Goal: Task Accomplishment & Management: Manage account settings

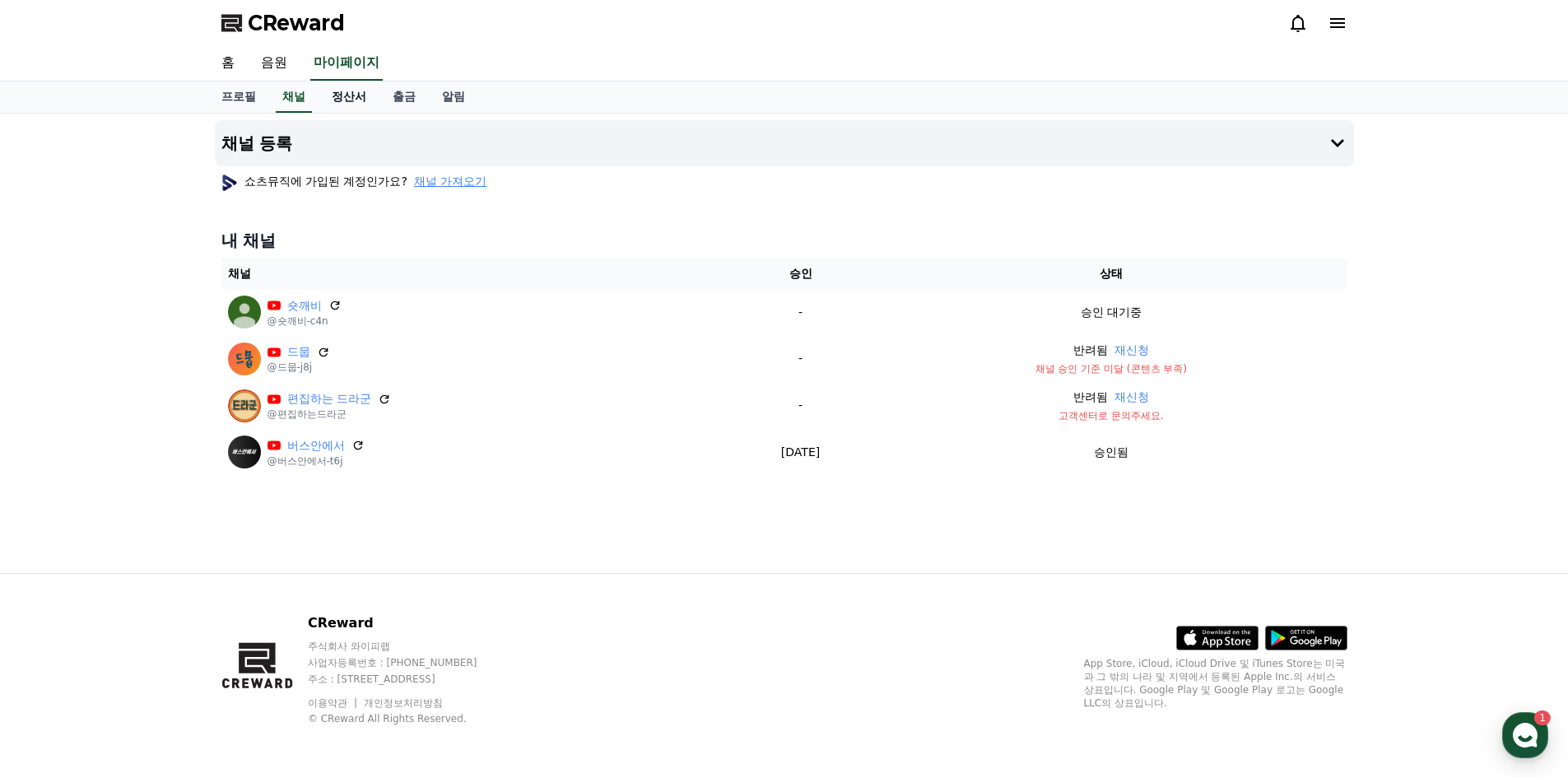
click at [356, 100] on link "정산서" at bounding box center [349, 96] width 61 height 31
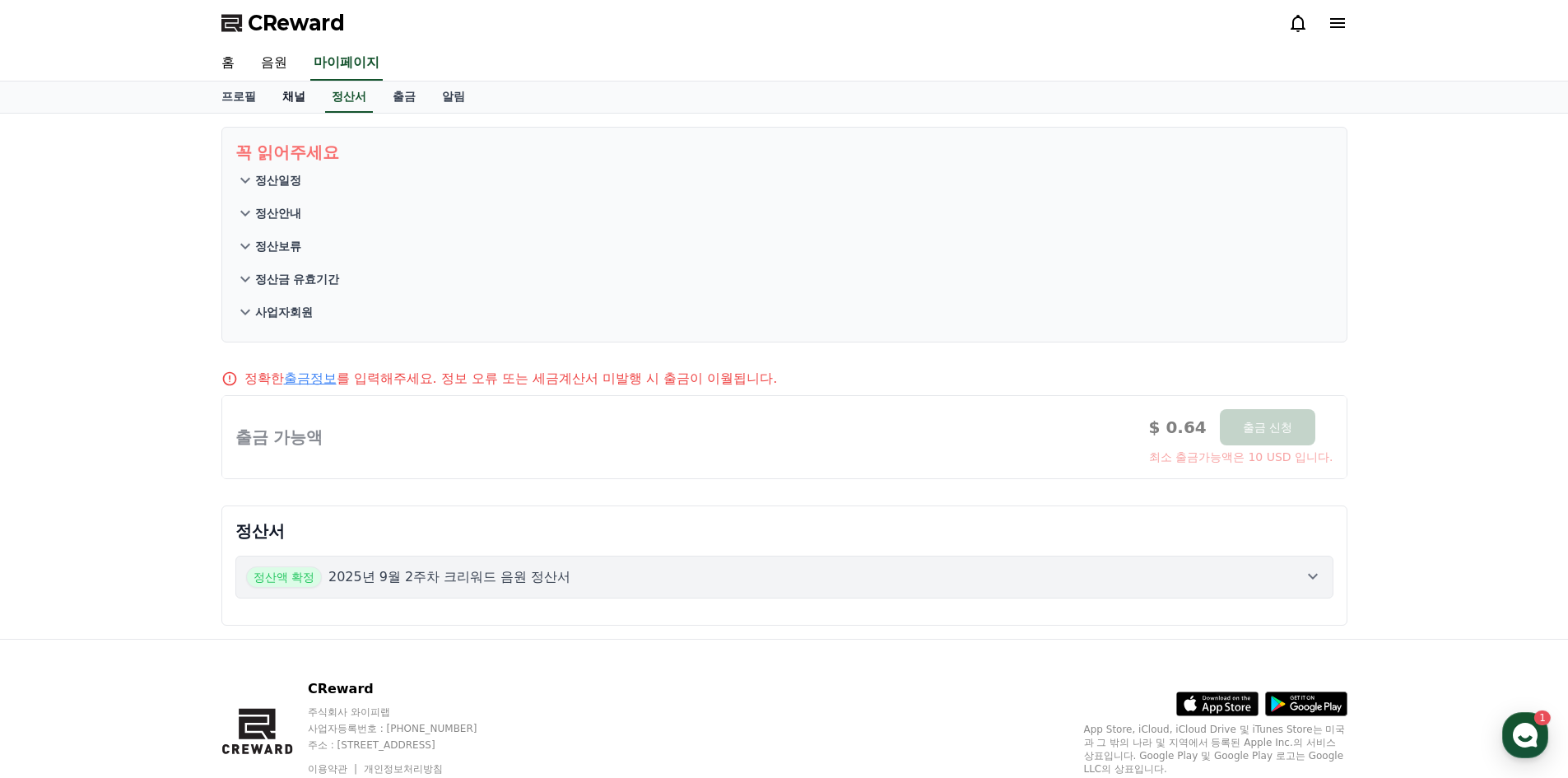
click at [300, 105] on link "채널" at bounding box center [294, 96] width 49 height 31
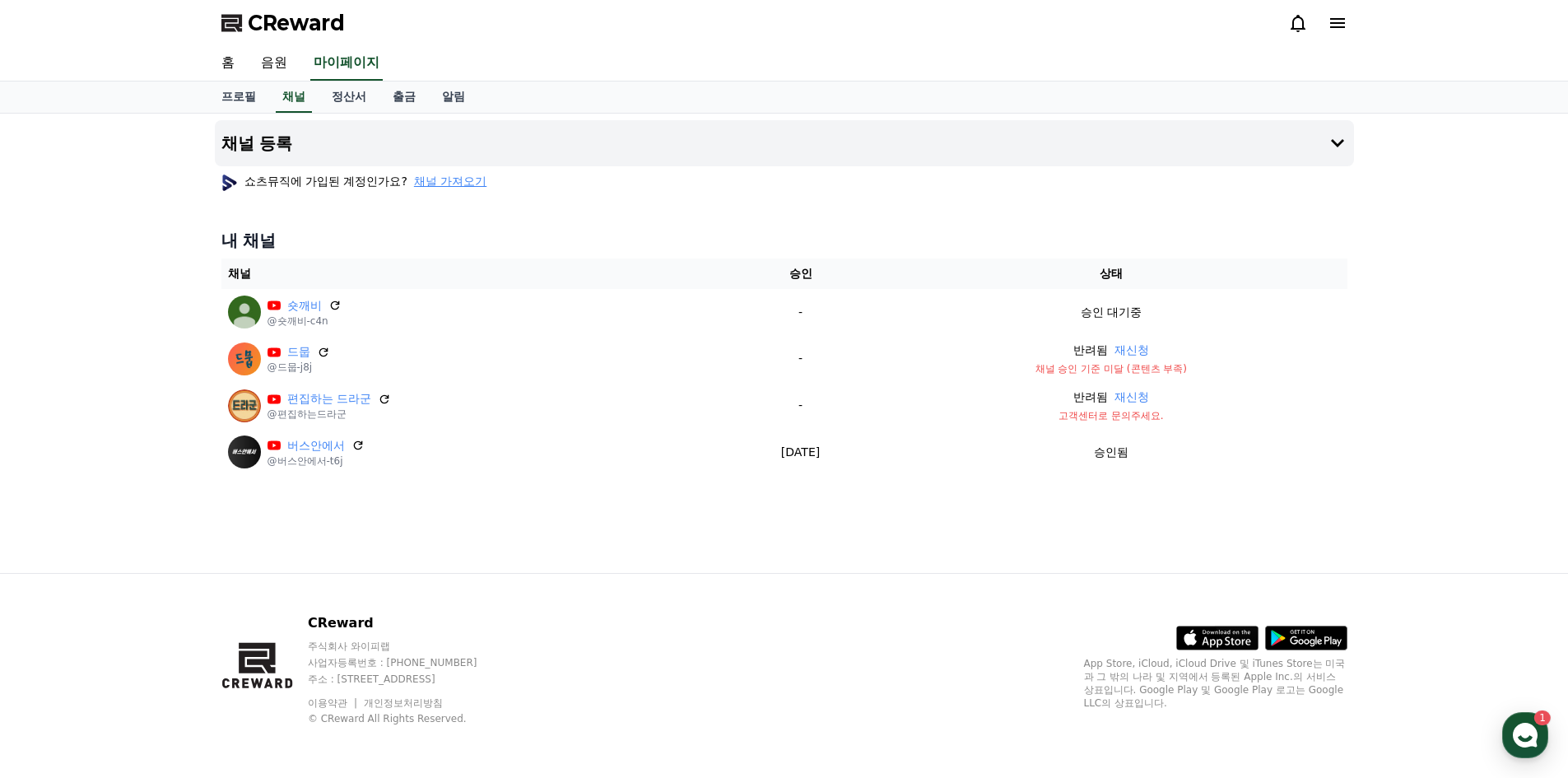
click at [461, 187] on span "채널 가져오기" at bounding box center [450, 181] width 73 height 17
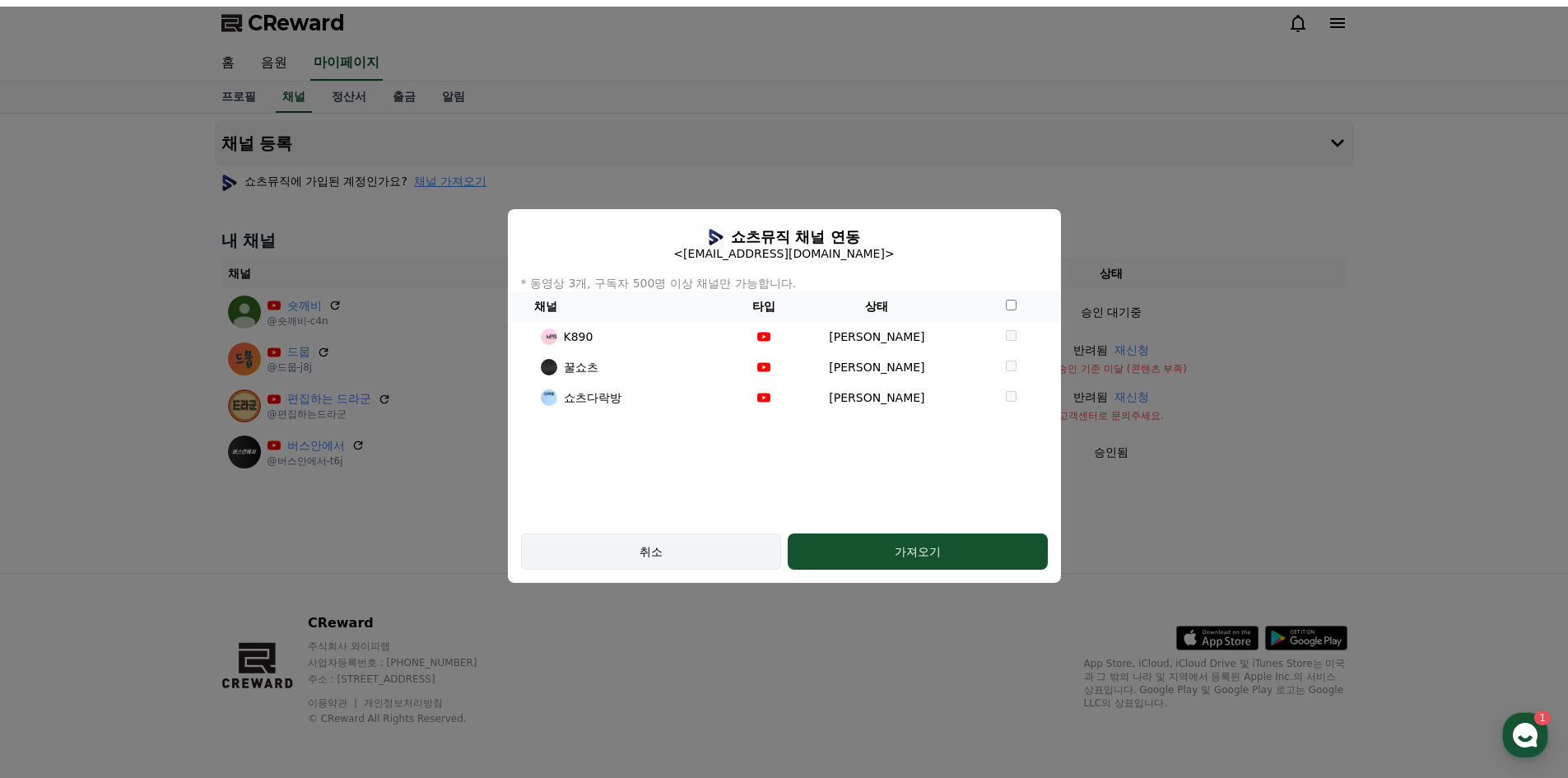
click at [748, 552] on div "취소" at bounding box center [651, 552] width 213 height 17
